Goal: Task Accomplishment & Management: Manage account settings

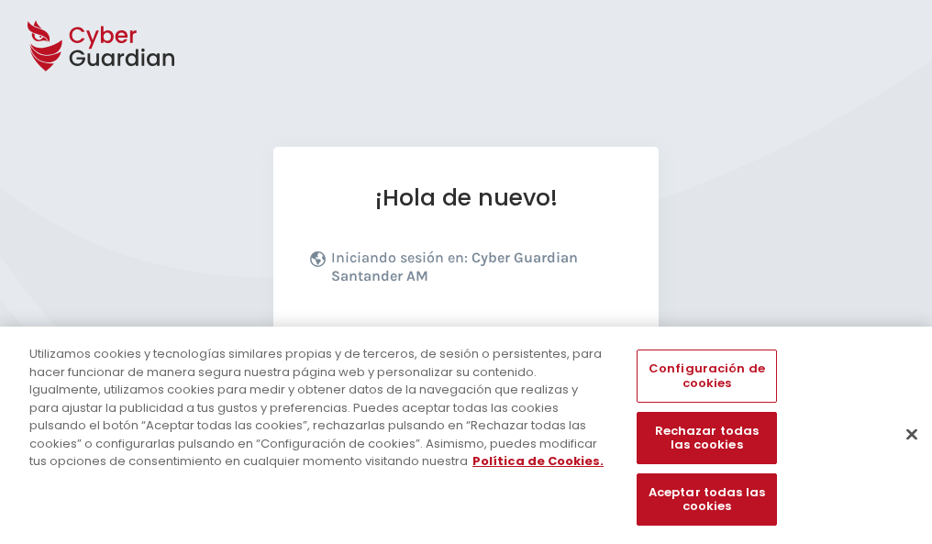
scroll to position [225, 0]
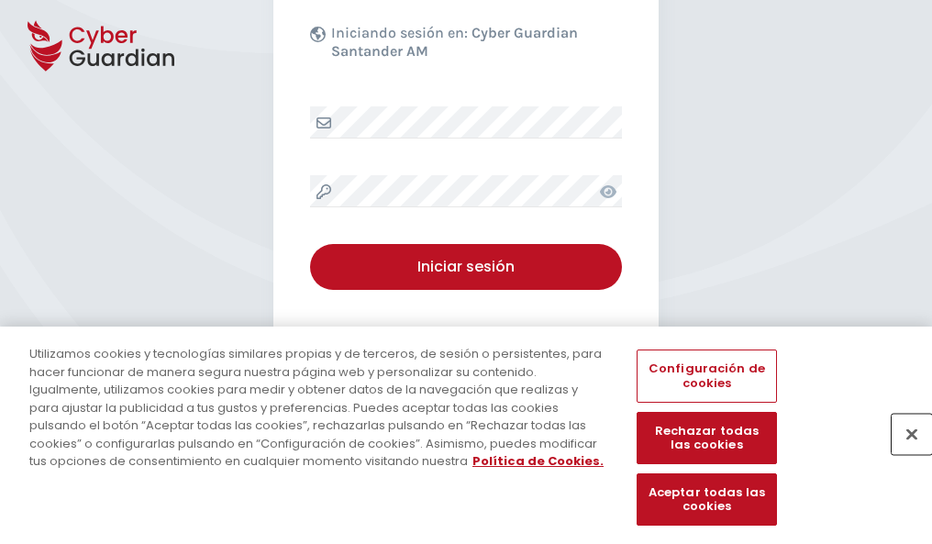
click at [903, 453] on button "Cerrar" at bounding box center [912, 434] width 40 height 40
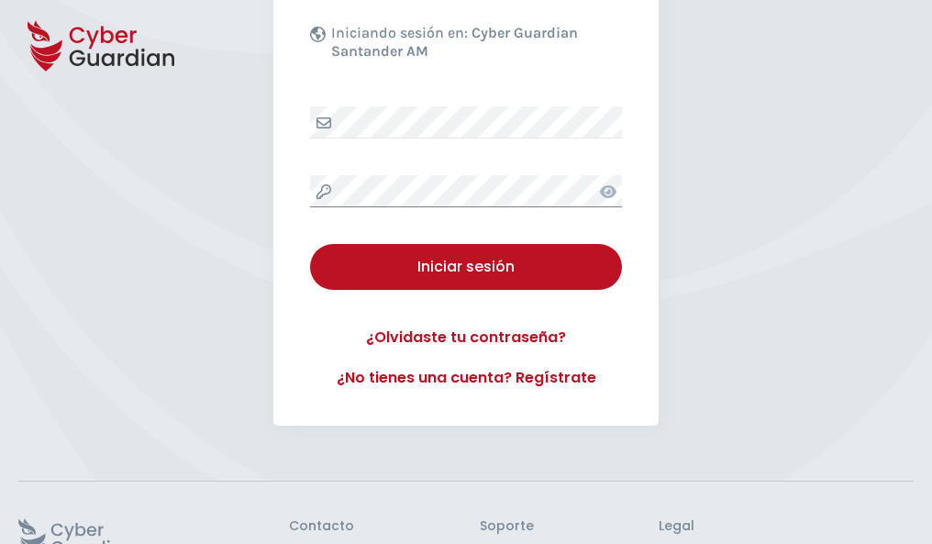
scroll to position [357, 0]
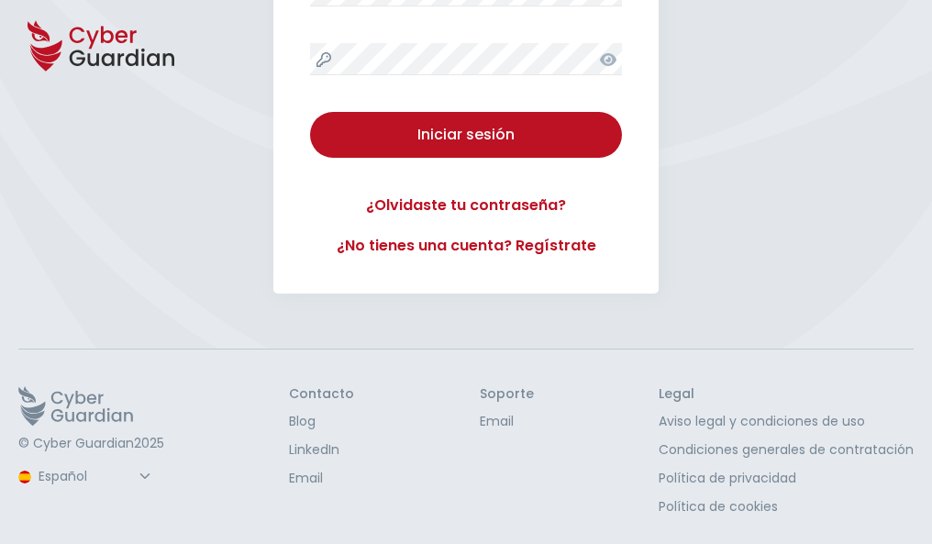
click at [310, 112] on button "Iniciar sesión" at bounding box center [466, 135] width 312 height 46
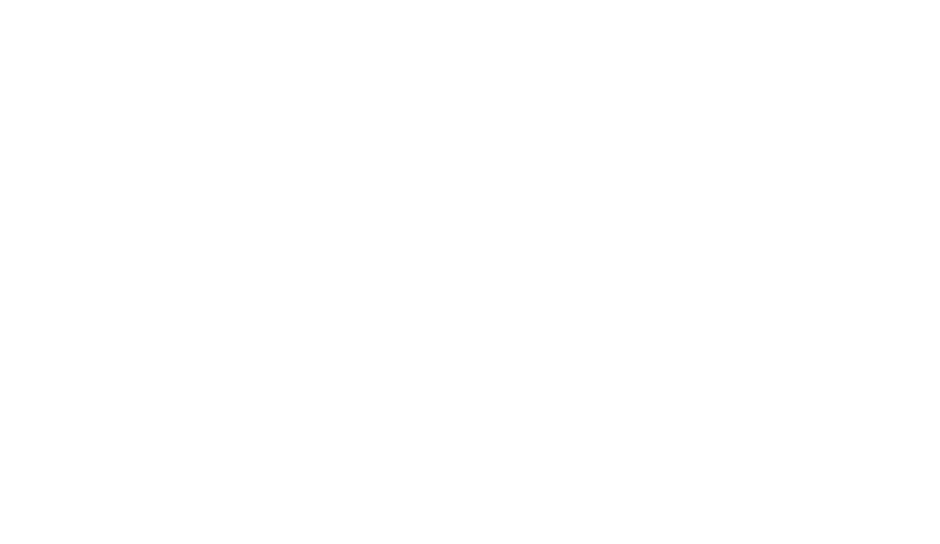
select select "Português (BR)"
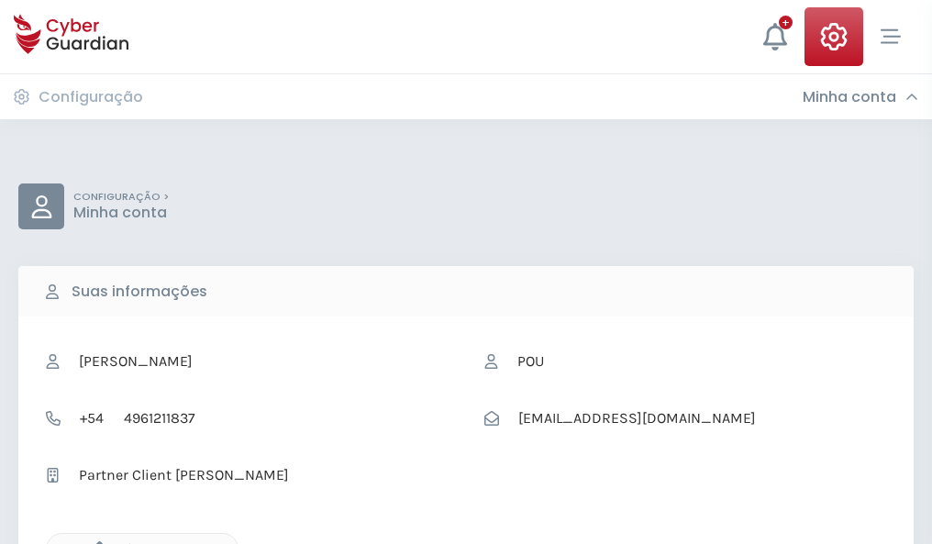
click at [95, 542] on icon "button" at bounding box center [95, 549] width 16 height 16
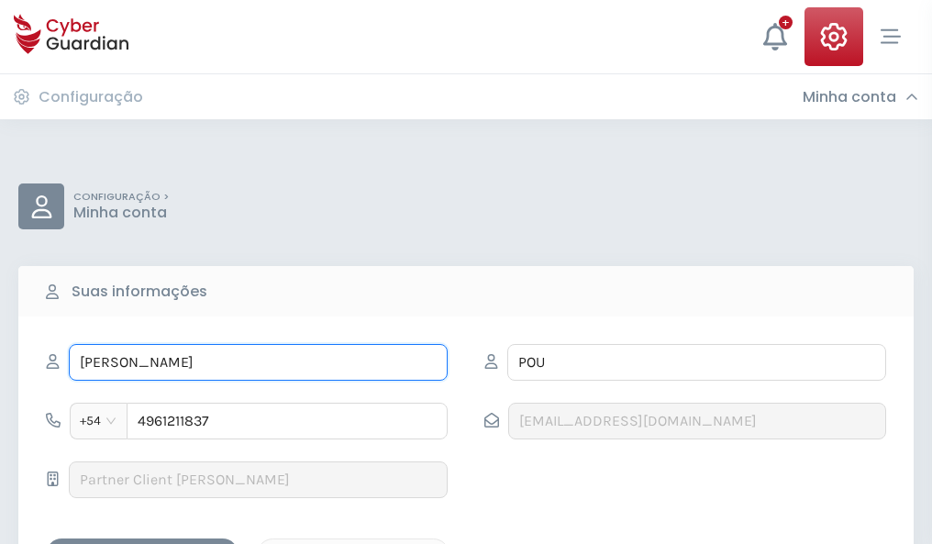
click at [258, 362] on input "RENATO" at bounding box center [258, 362] width 379 height 37
type input "R"
type input "Fabiana"
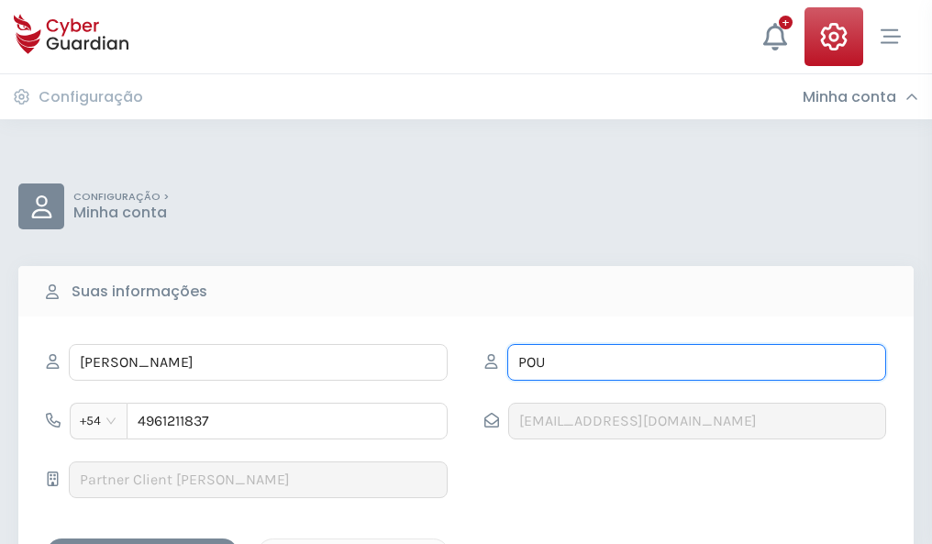
click at [696, 362] on input "POU" at bounding box center [696, 362] width 379 height 37
type input "P"
type input "Lucas"
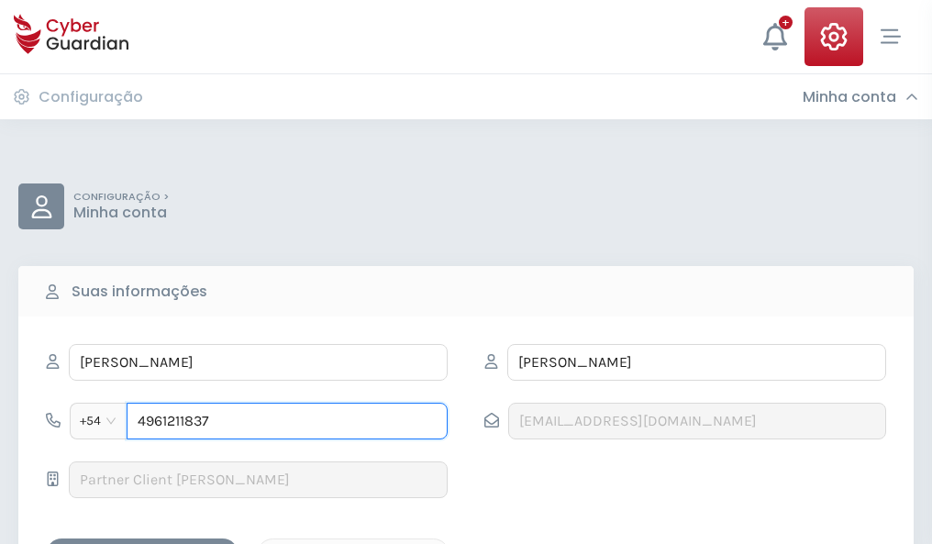
click at [287, 421] on input "4961211837" at bounding box center [287, 421] width 321 height 37
type input "4"
type input "4886369255"
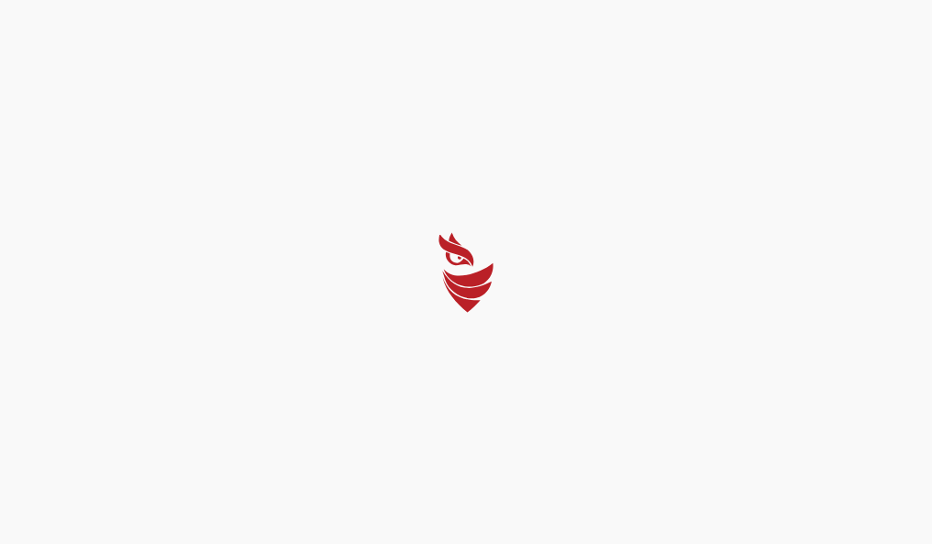
select select "Português (BR)"
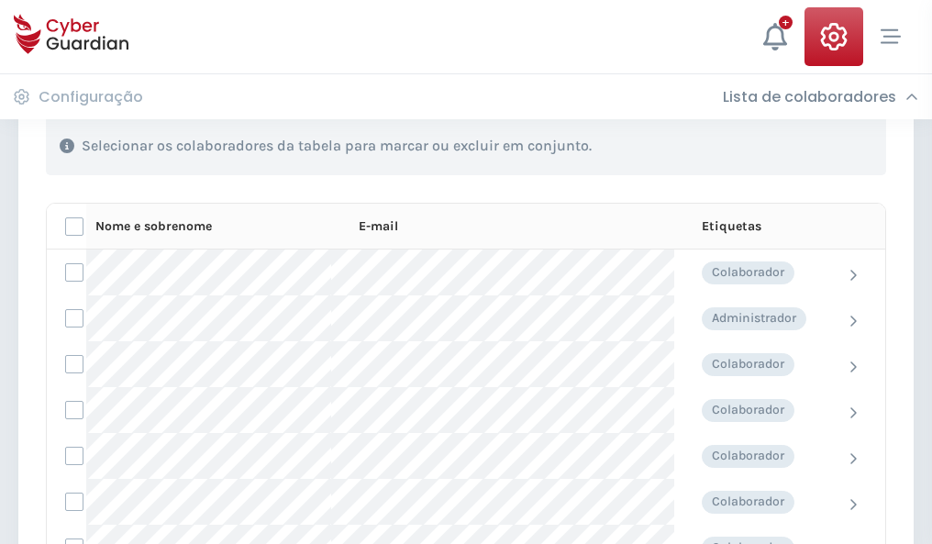
scroll to position [785, 0]
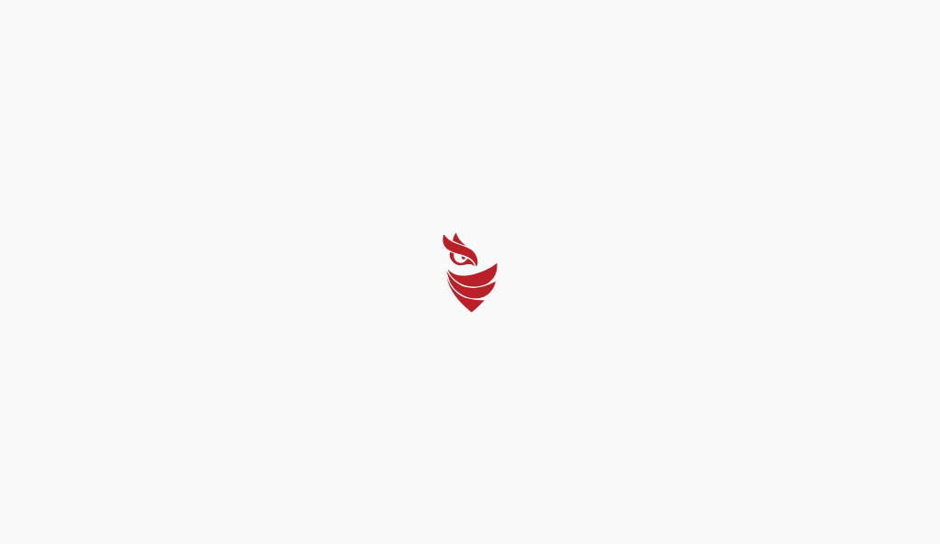
select select "Português (BR)"
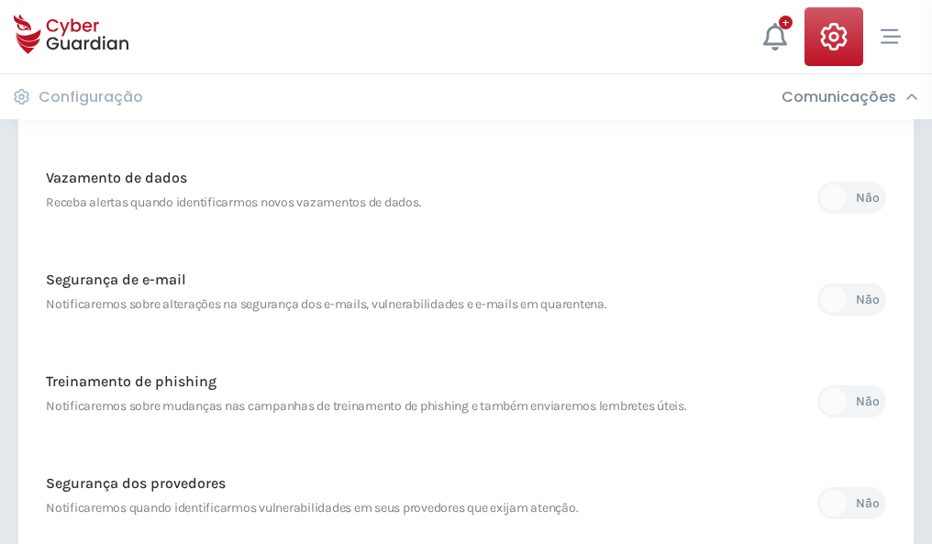
scroll to position [966, 0]
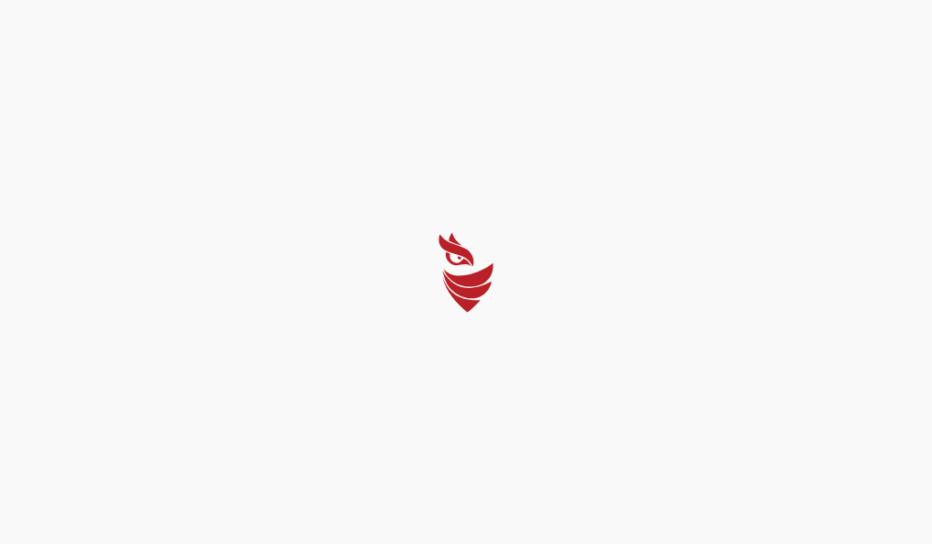
select select "Português (BR)"
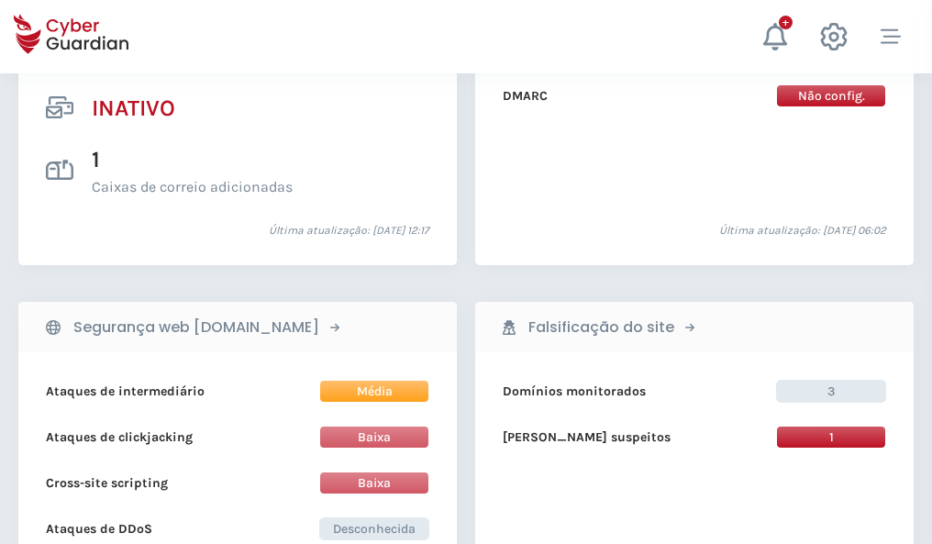
scroll to position [1819, 0]
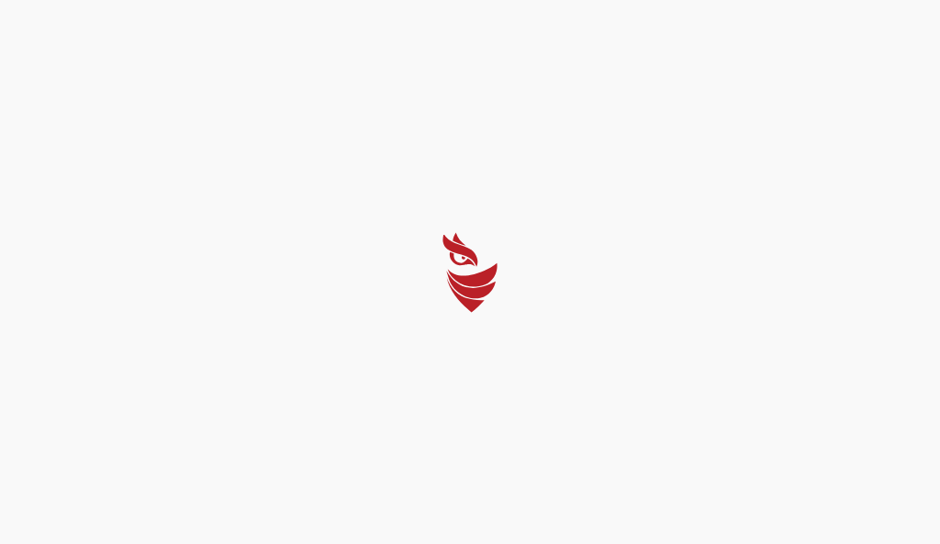
select select "Português (BR)"
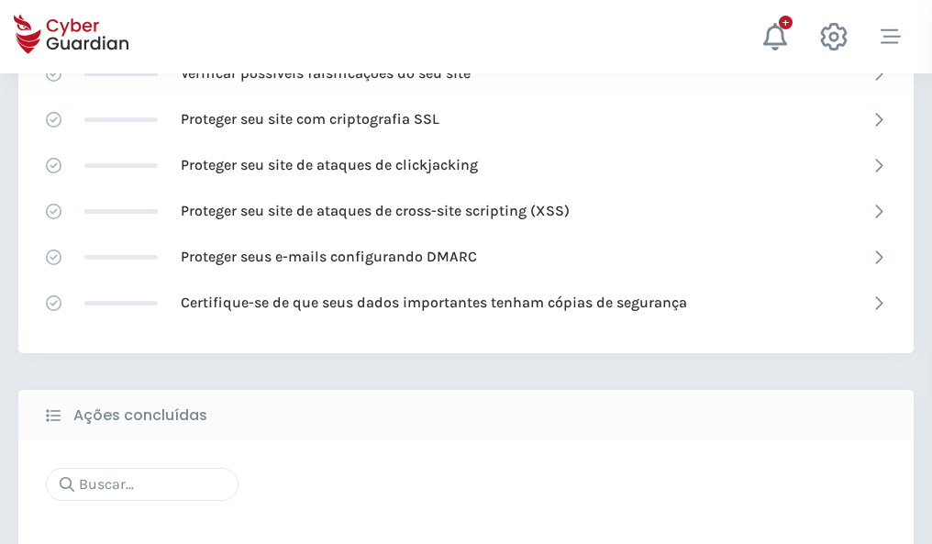
scroll to position [1222, 0]
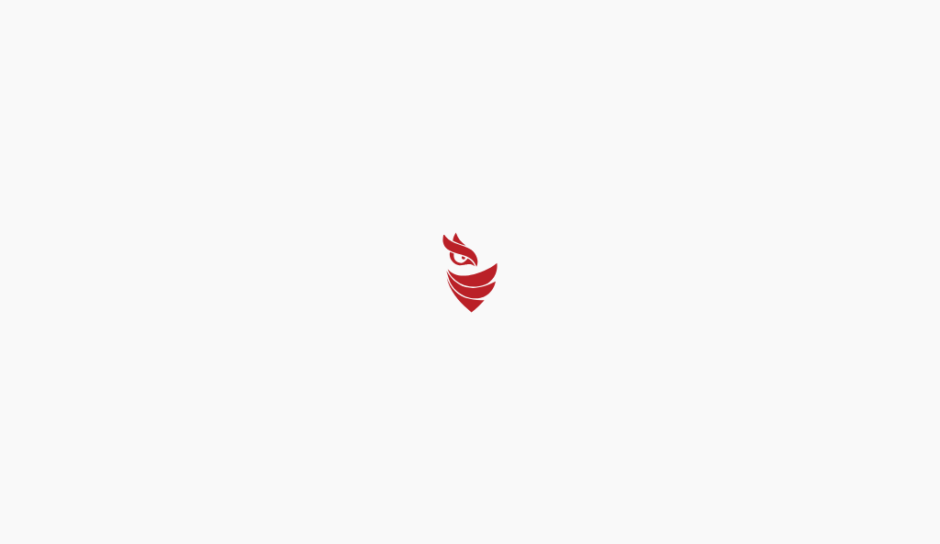
select select "Português (BR)"
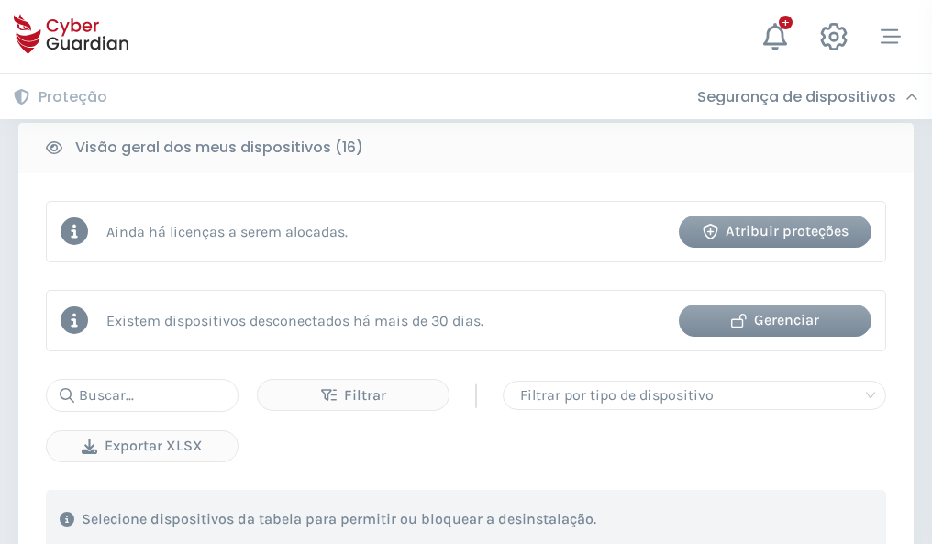
scroll to position [1710, 0]
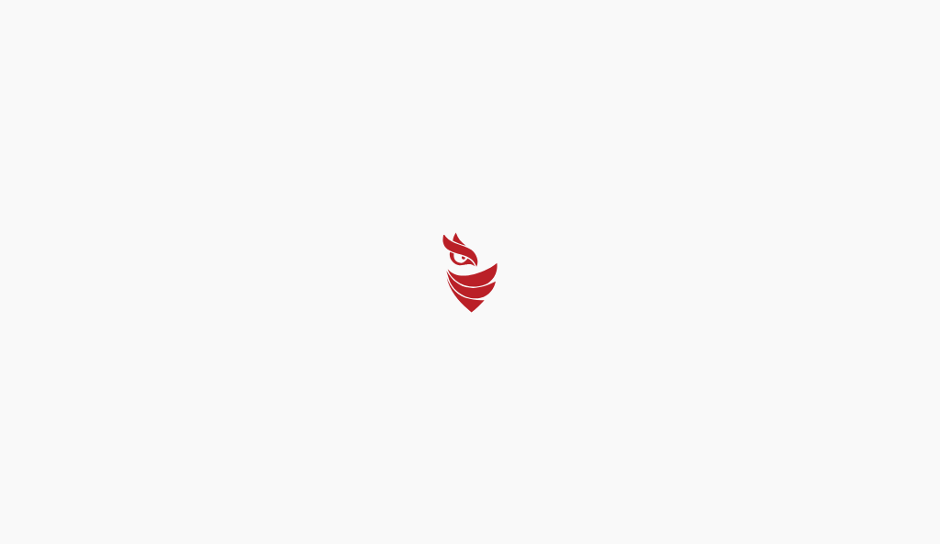
select select "Português (BR)"
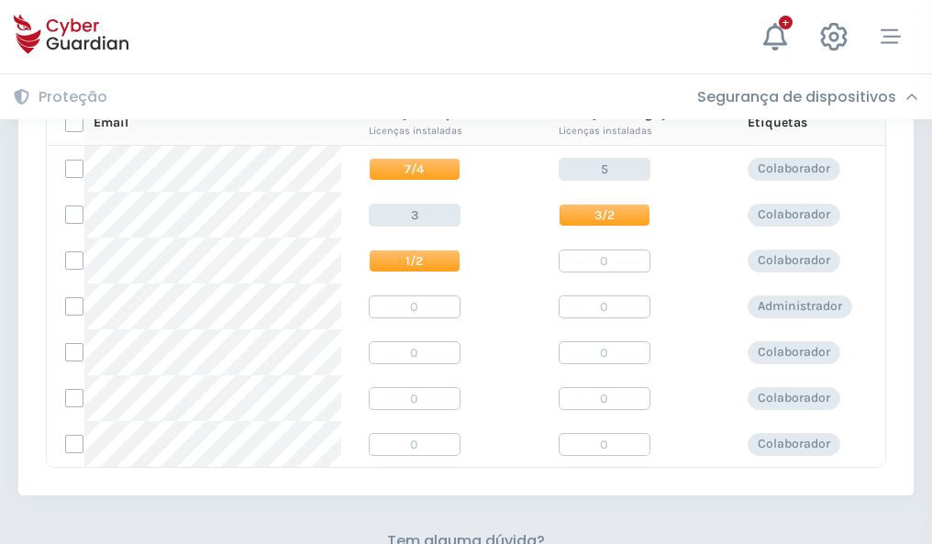
scroll to position [787, 0]
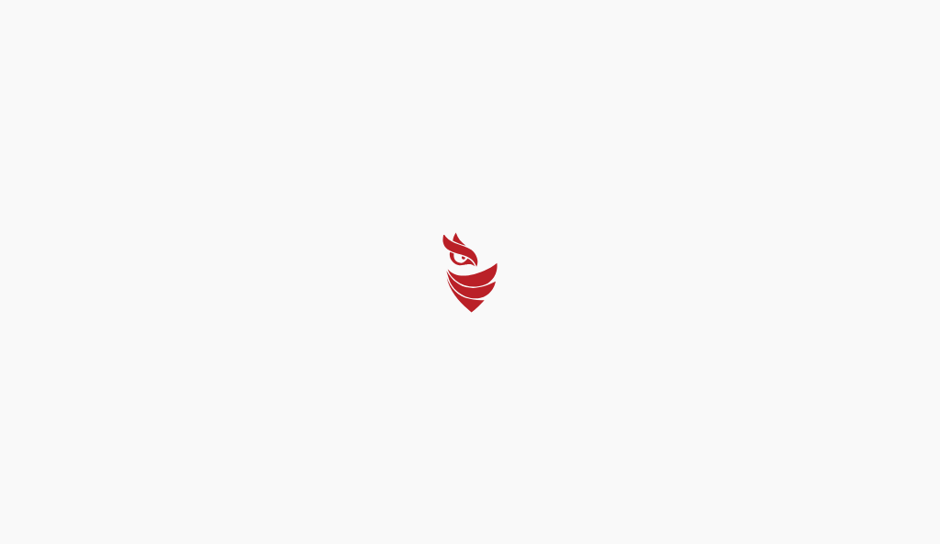
select select "Português (BR)"
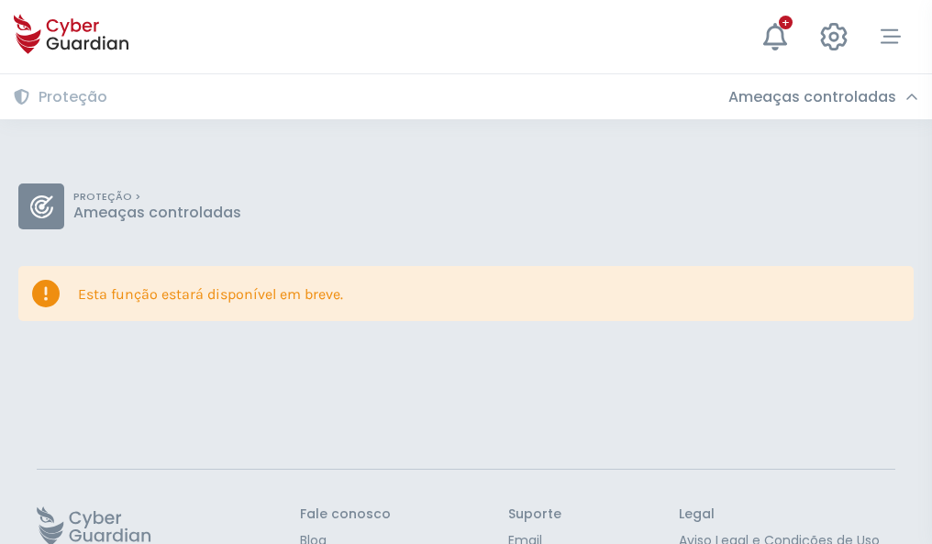
scroll to position [119, 0]
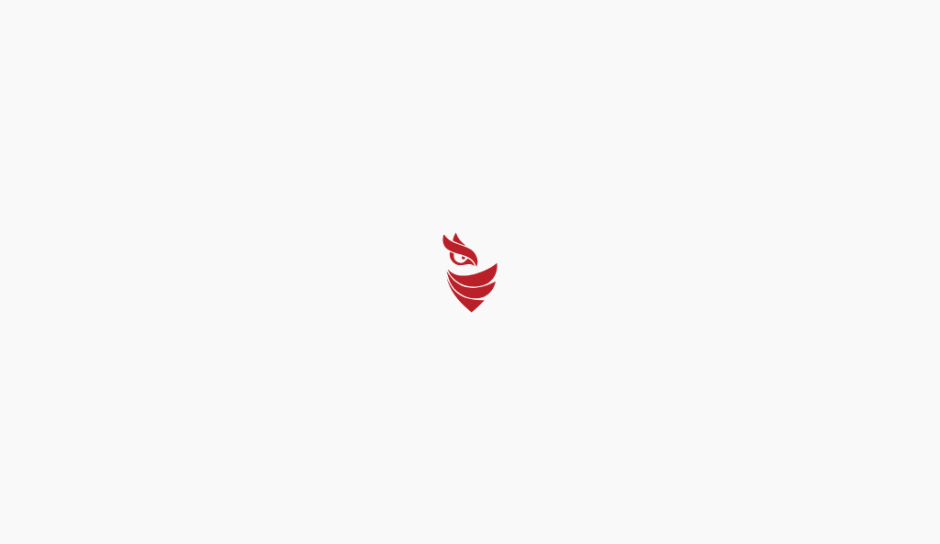
select select "Português (BR)"
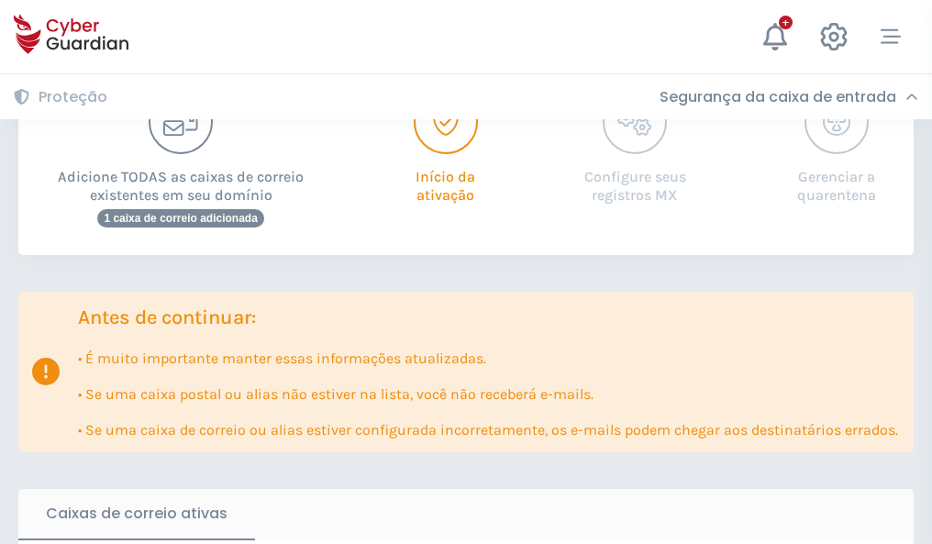
scroll to position [1119, 0]
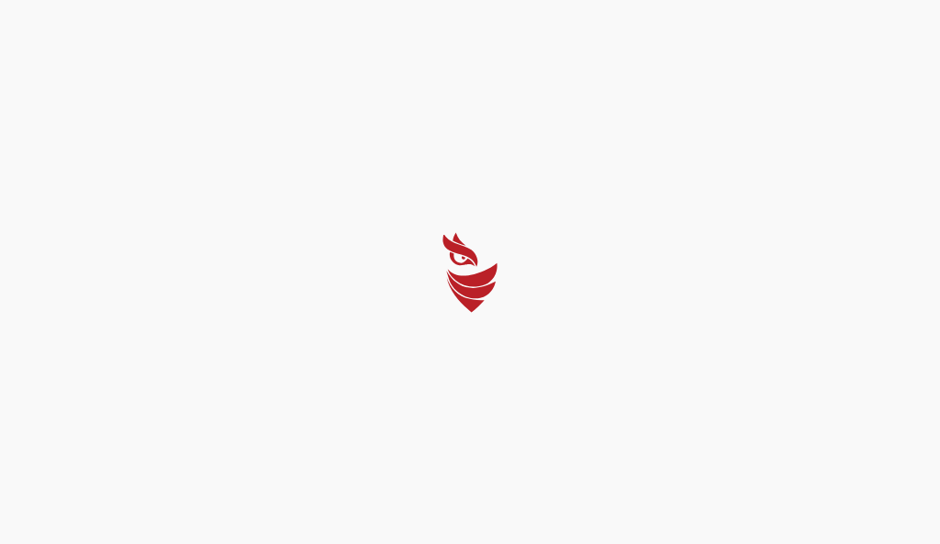
select select "Português (BR)"
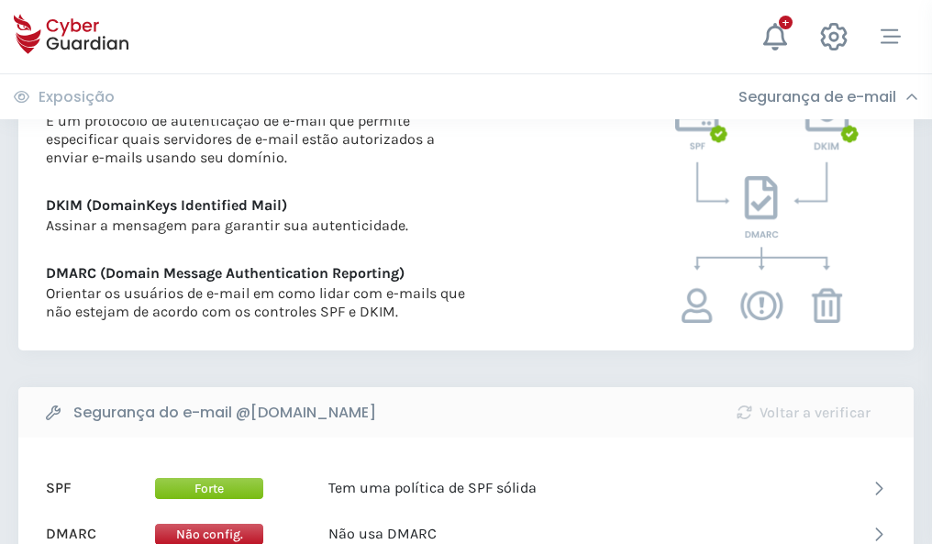
scroll to position [990, 0]
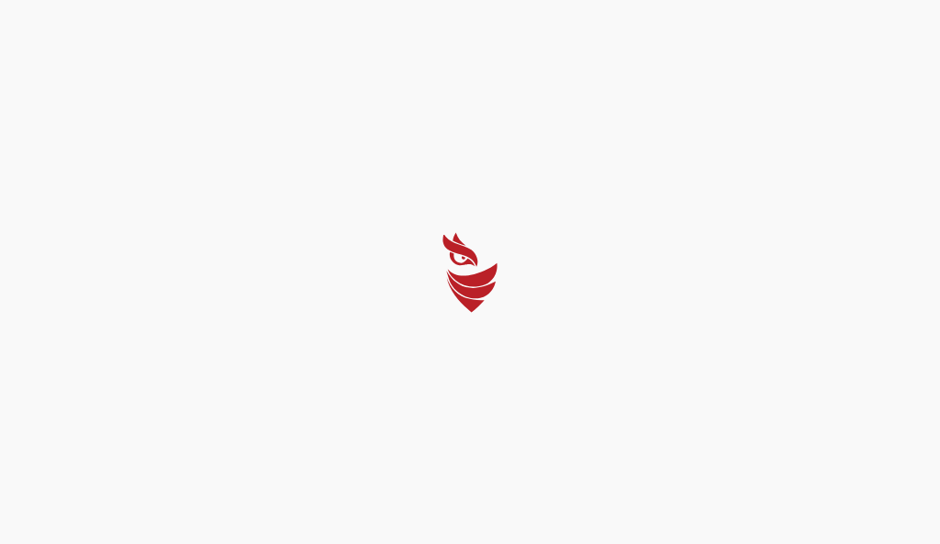
select select "Português (BR)"
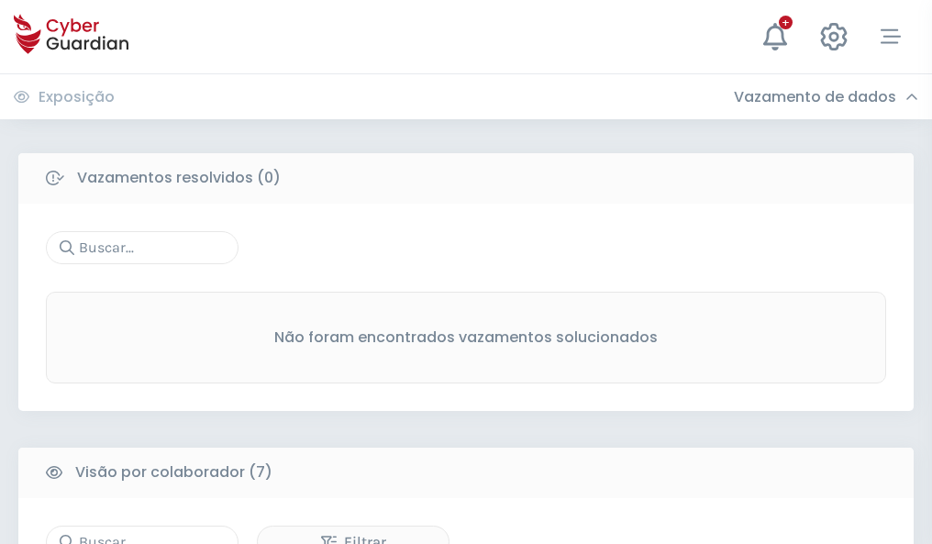
scroll to position [1518, 0]
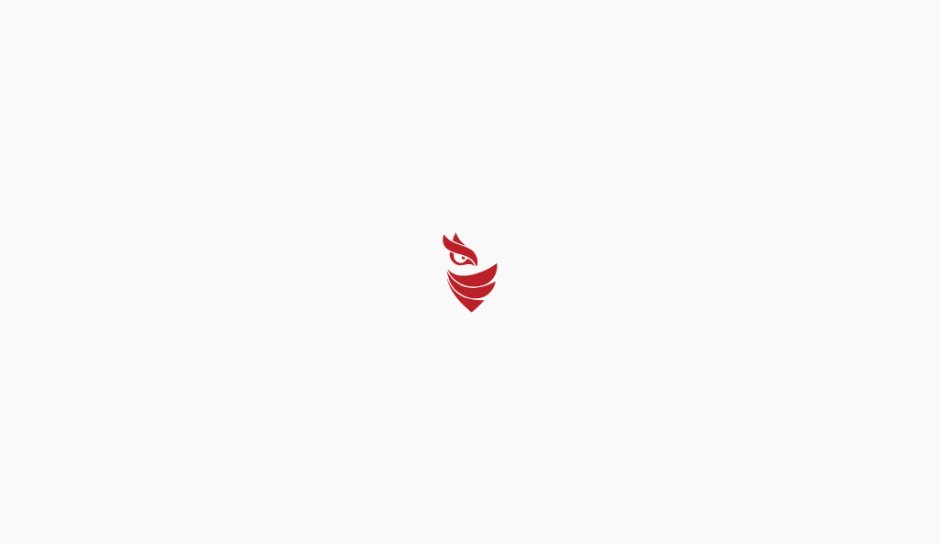
select select "Português (BR)"
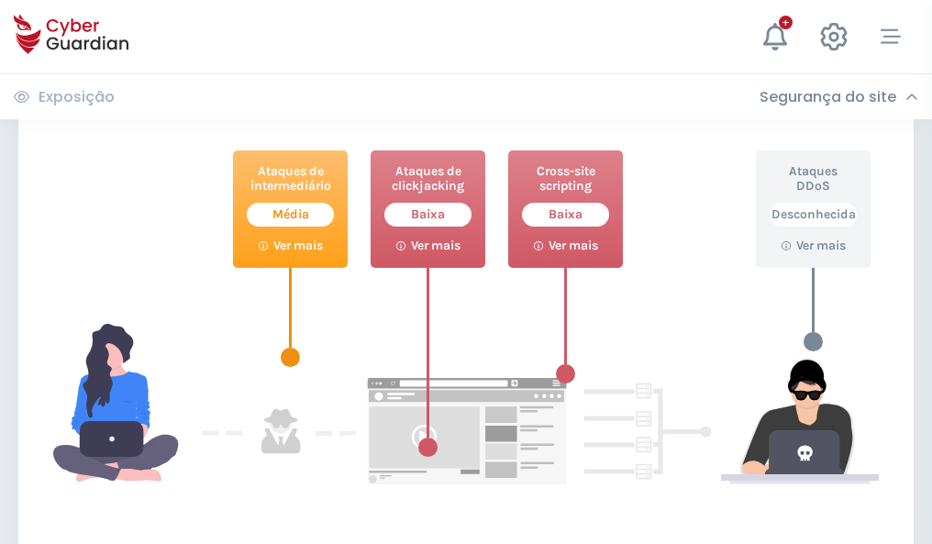
scroll to position [999, 0]
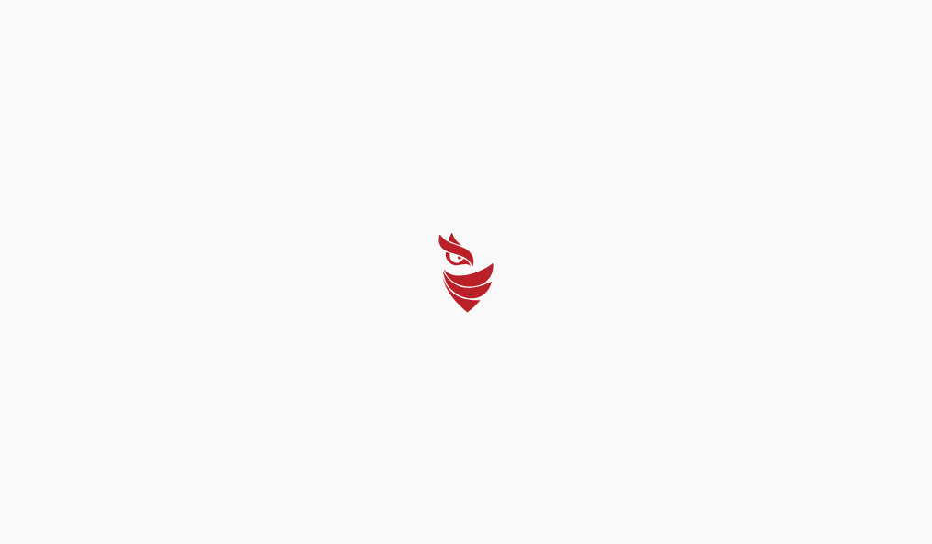
select select "Português (BR)"
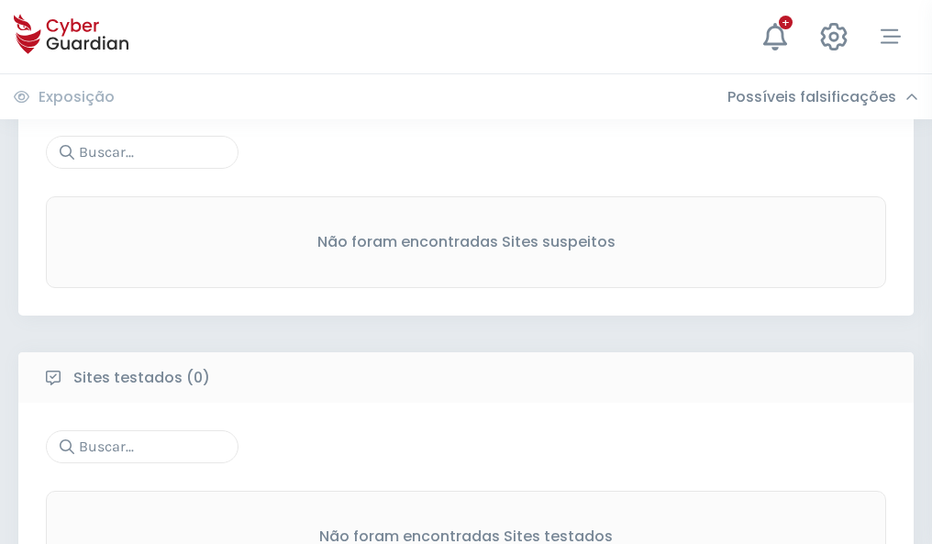
scroll to position [960, 0]
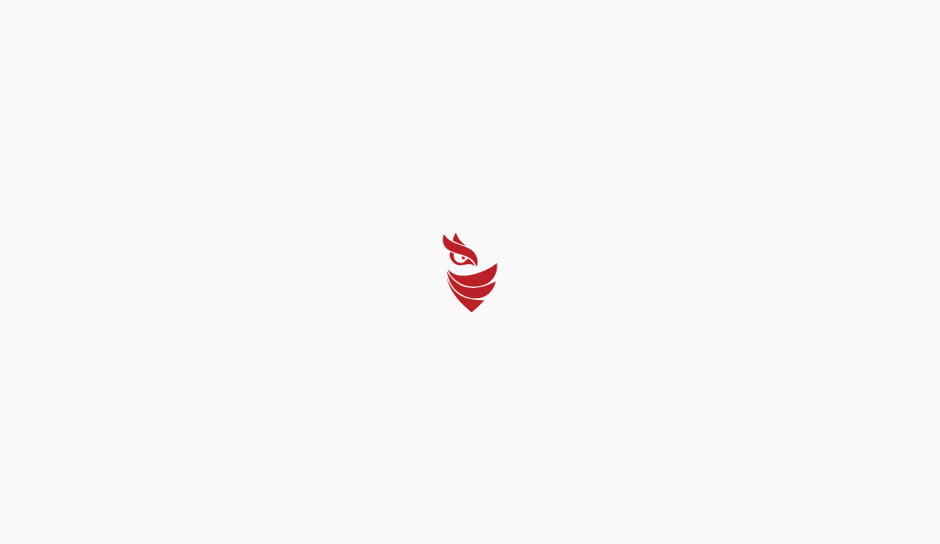
select select "Português (BR)"
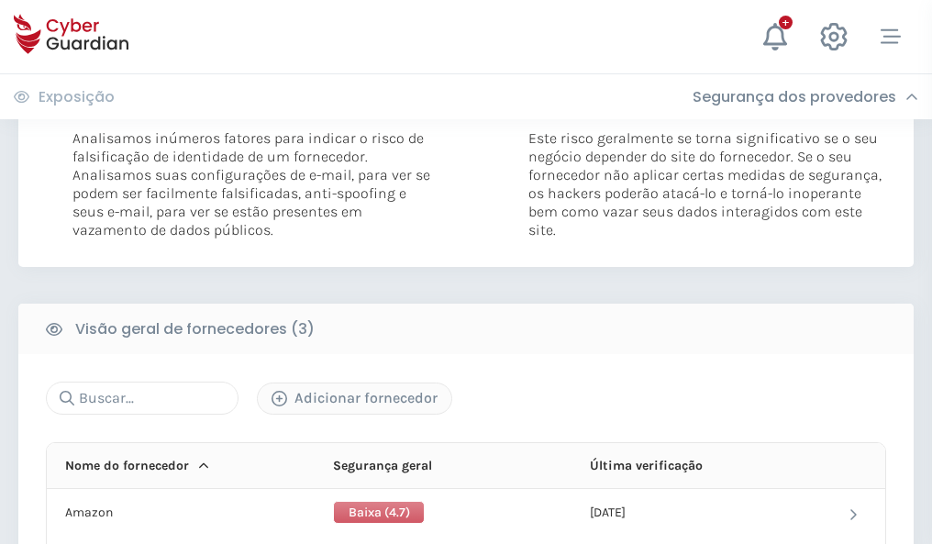
scroll to position [1027, 0]
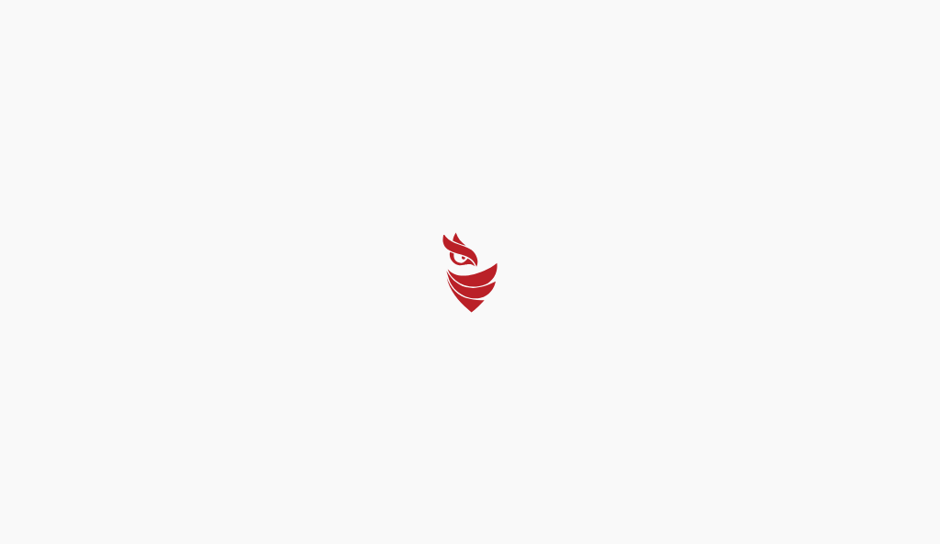
select select "Português (BR)"
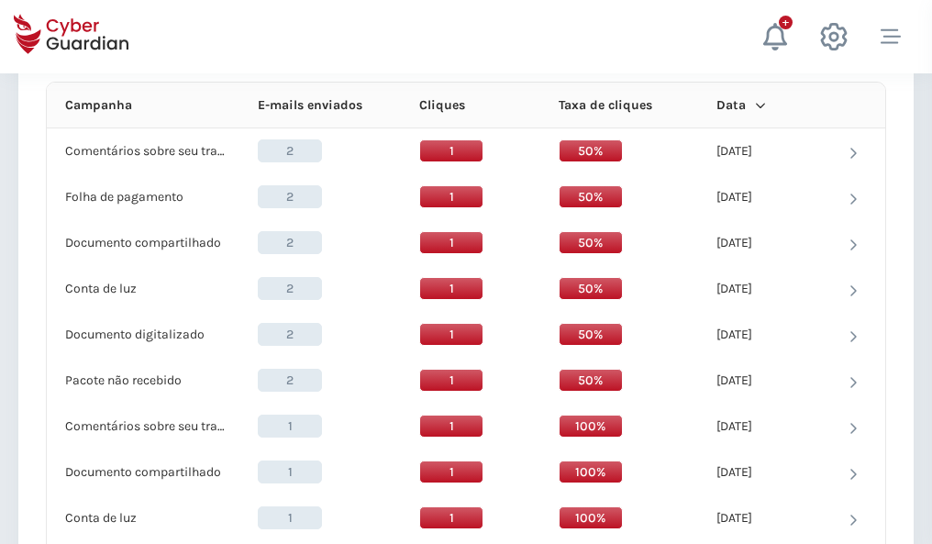
scroll to position [1645, 0]
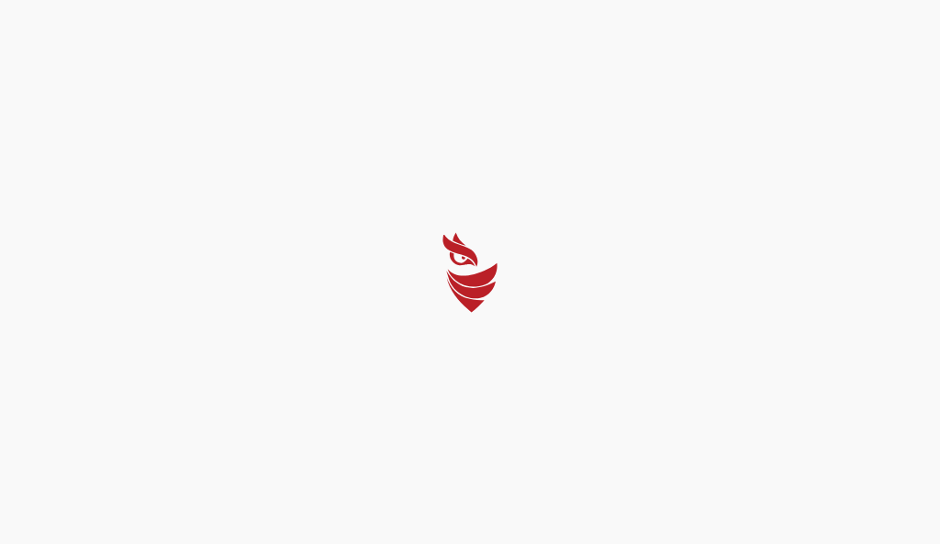
select select "Português (BR)"
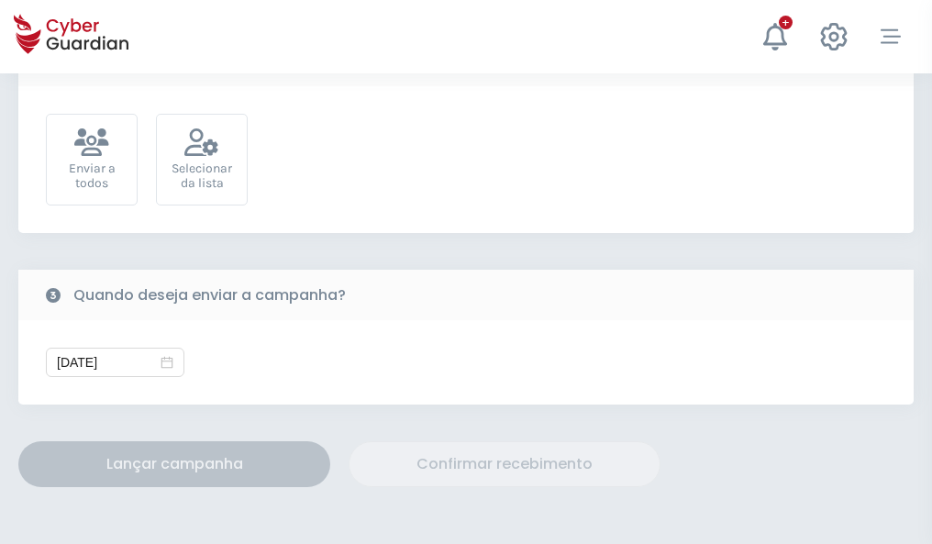
scroll to position [672, 0]
